Goal: Transaction & Acquisition: Purchase product/service

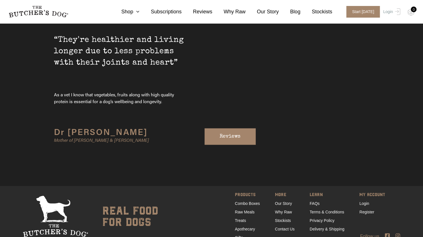
scroll to position [1895, 0]
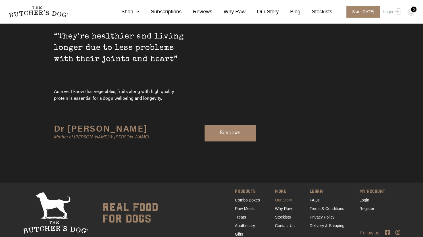
click at [283, 198] on link "Our Story" at bounding box center [283, 200] width 17 height 5
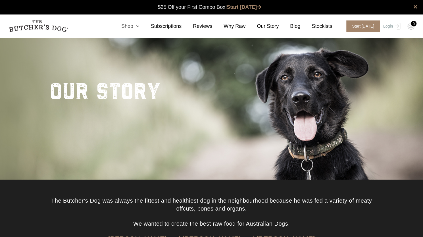
click at [138, 26] on link "Shop" at bounding box center [125, 26] width 30 height 8
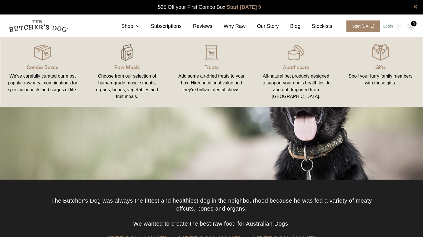
click at [129, 58] on img at bounding box center [127, 52] width 17 height 17
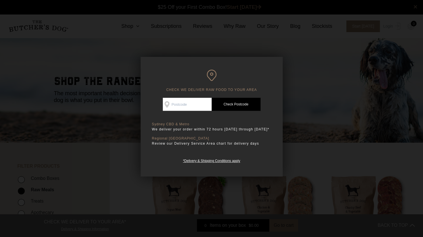
click at [192, 107] on input "Check Availability At" at bounding box center [187, 104] width 49 height 13
type input "2088"
click at [222, 104] on link "Check Postcode" at bounding box center [236, 104] width 49 height 13
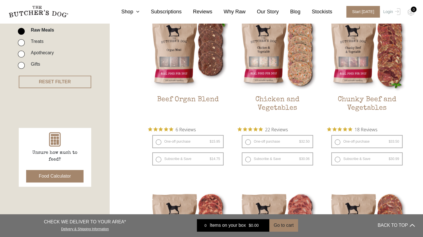
scroll to position [179, 0]
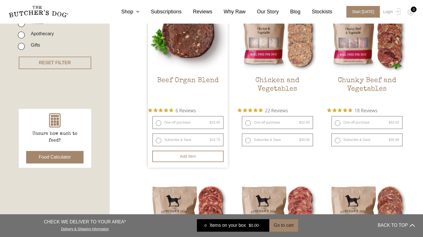
click at [201, 67] on img at bounding box center [188, 32] width 80 height 80
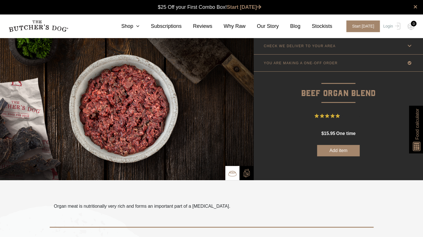
click at [49, 25] on img at bounding box center [39, 26] width 60 height 12
